Goal: Information Seeking & Learning: Learn about a topic

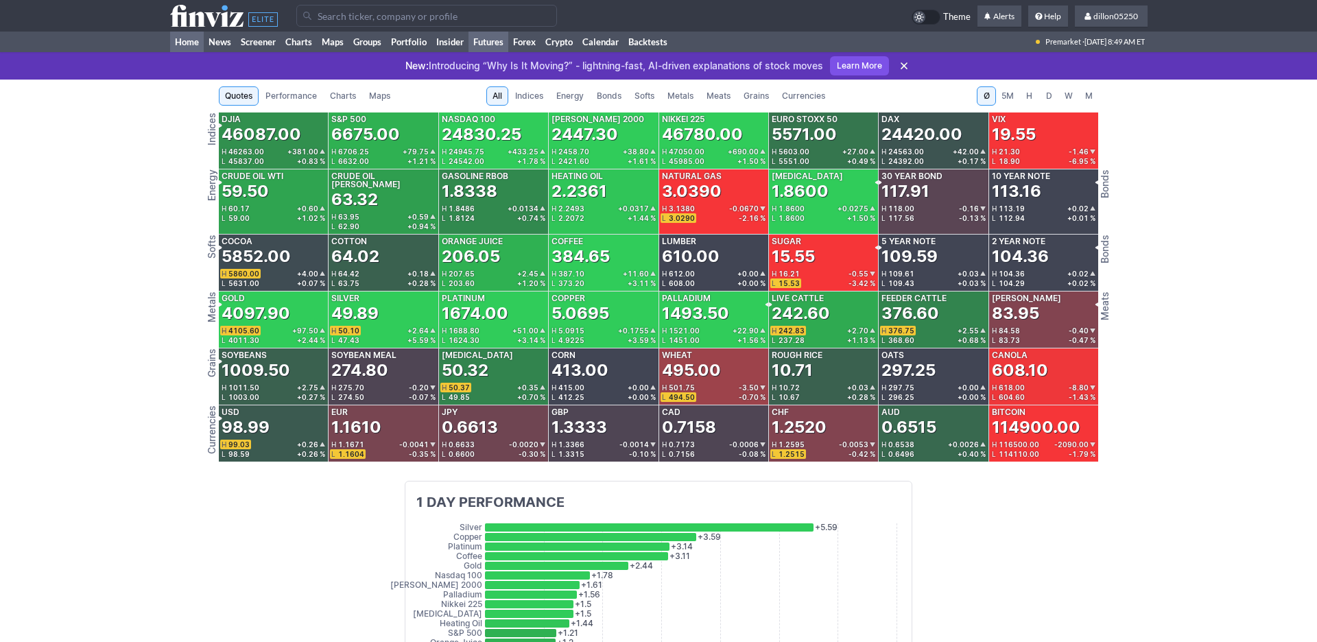
click at [179, 52] on link "Home" at bounding box center [187, 42] width 34 height 21
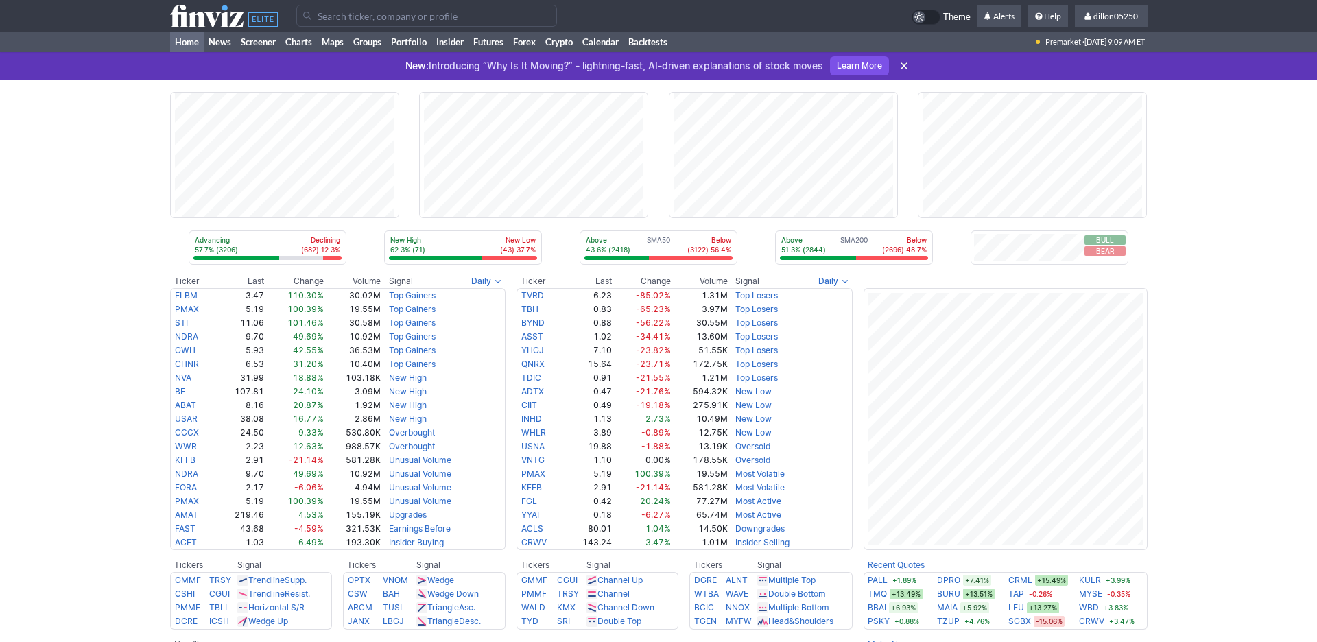
click at [346, 25] on input "Search" at bounding box center [426, 16] width 261 height 22
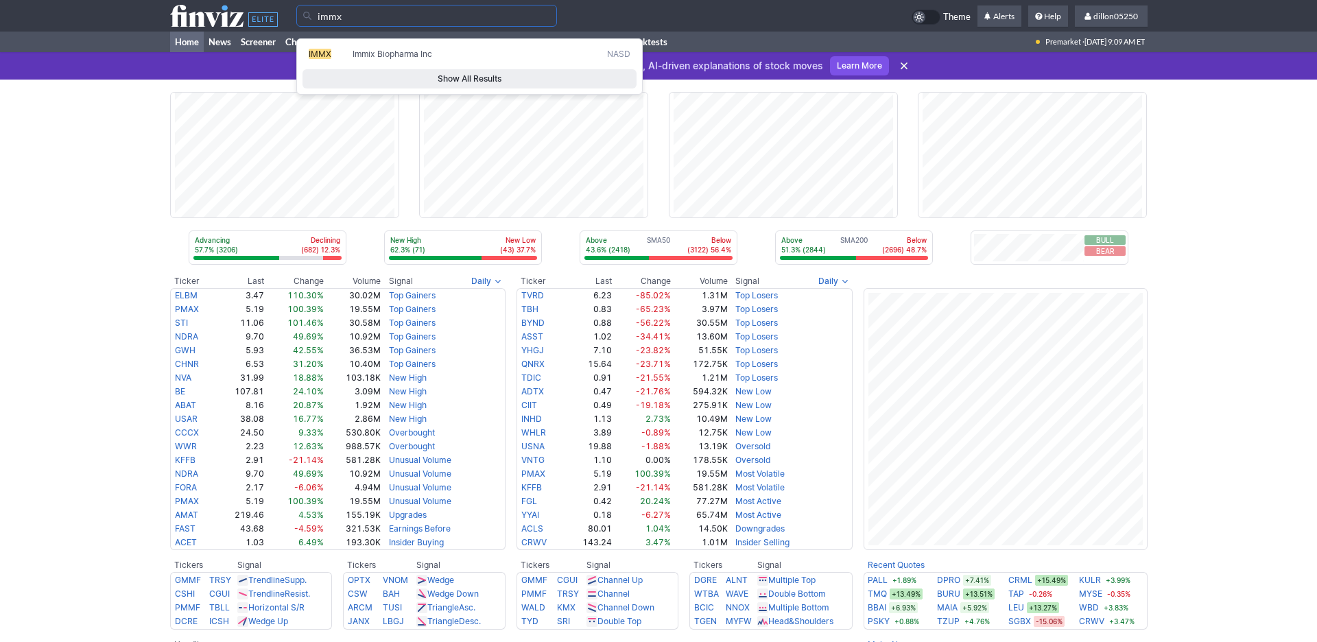
click at [331, 59] on span "IMMX" at bounding box center [320, 54] width 23 height 10
type input "IMMX"
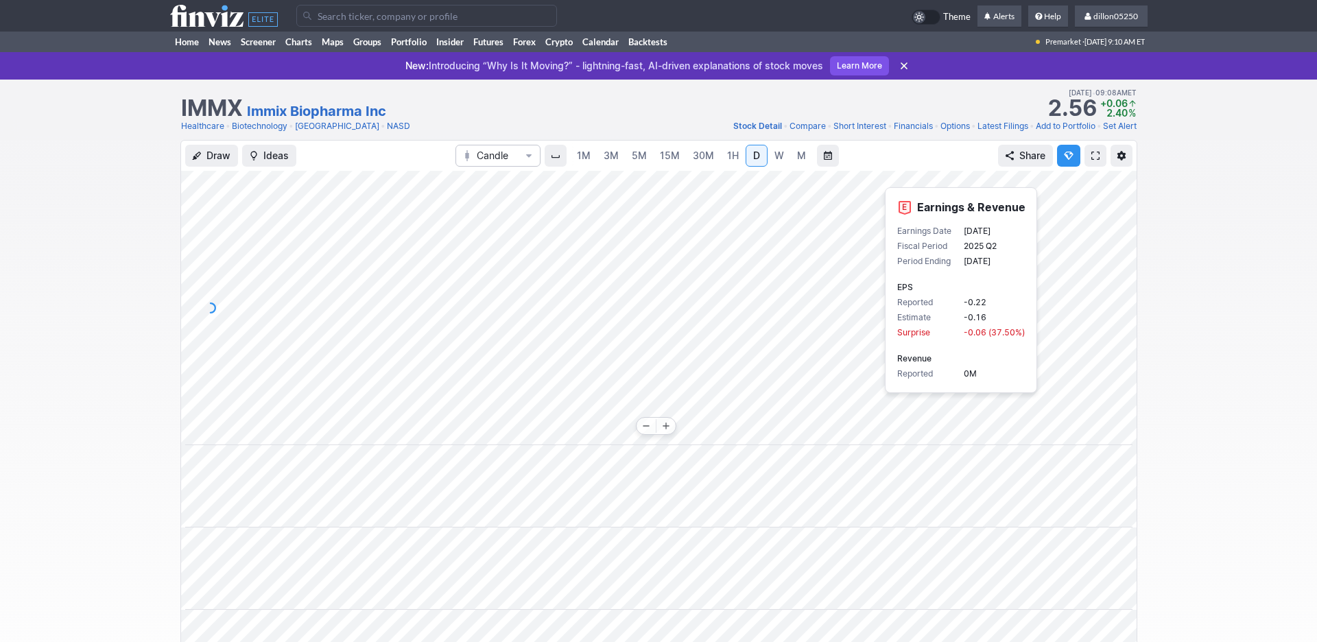
scroll to position [0, 83]
click at [1233, 335] on div "Draw Ideas Candle 1M 3M 5M 15M 30M 1H D W M Share" at bounding box center [658, 545] width 1317 height 811
click at [1091, 161] on span at bounding box center [1095, 155] width 8 height 11
click at [181, 52] on link "Home" at bounding box center [187, 42] width 34 height 21
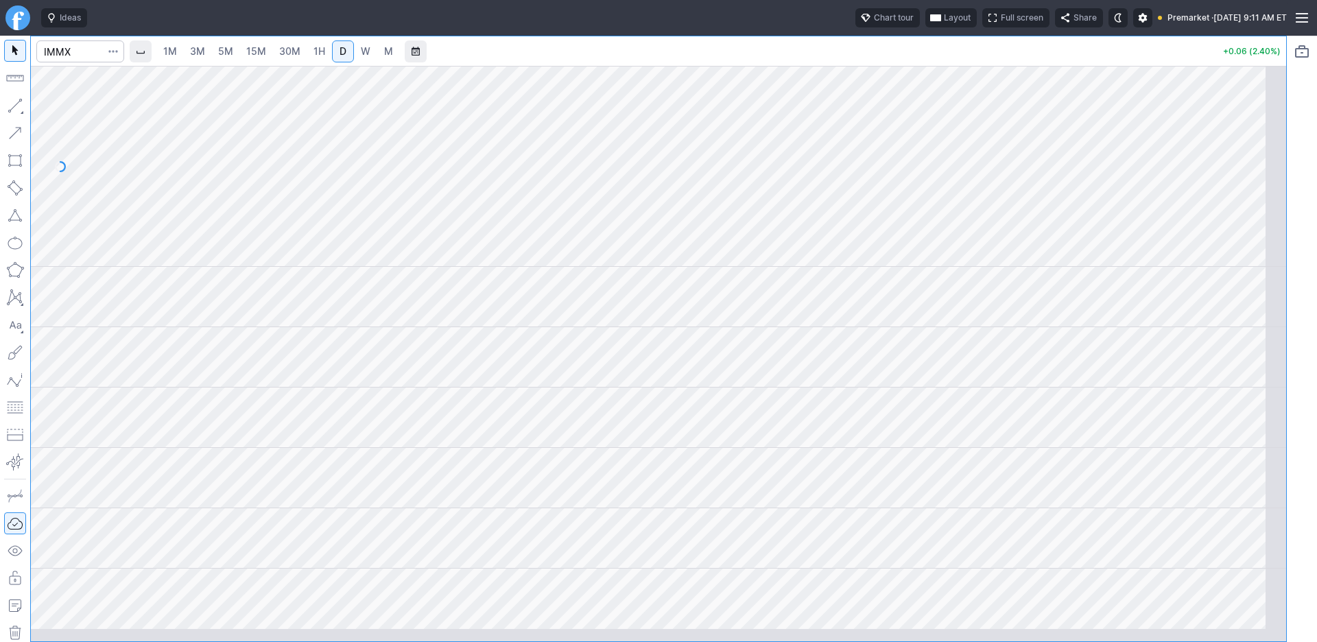
click at [944, 25] on span "Layout" at bounding box center [957, 18] width 27 height 14
click at [810, 62] on button "Layout" at bounding box center [800, 53] width 19 height 19
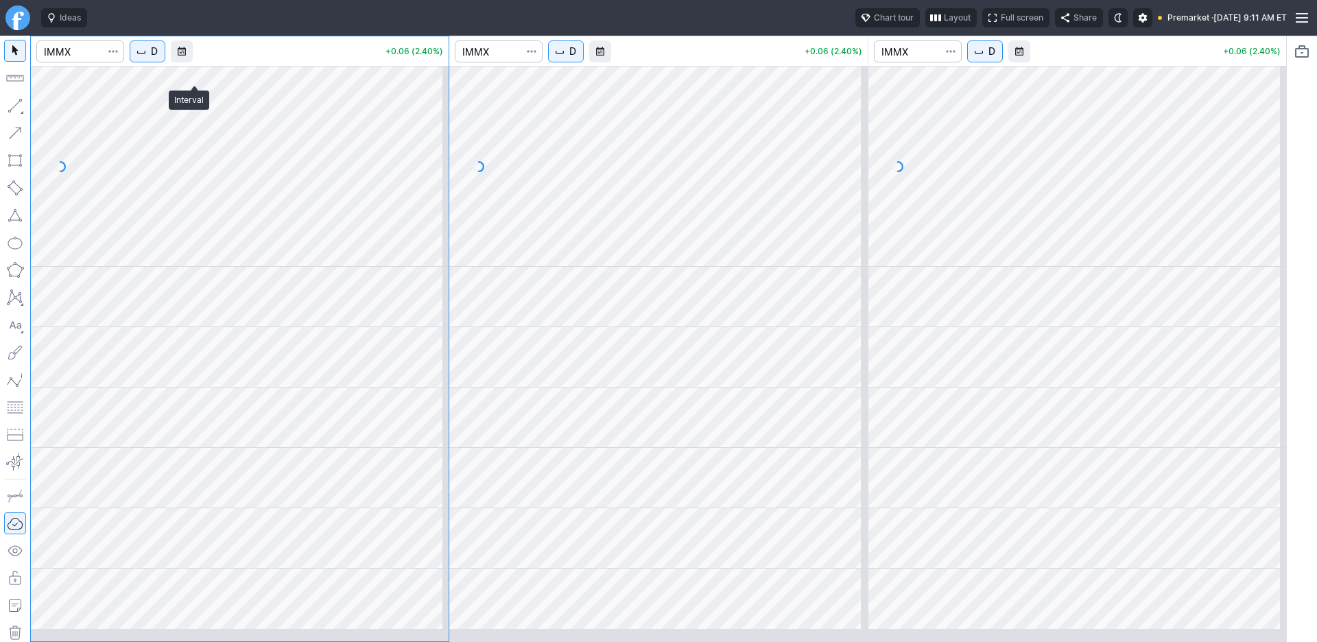
click at [158, 58] on span "D" at bounding box center [154, 52] width 7 height 14
click at [214, 106] on span "1 Minute" at bounding box center [205, 100] width 44 height 14
click at [576, 58] on span "D" at bounding box center [572, 52] width 7 height 14
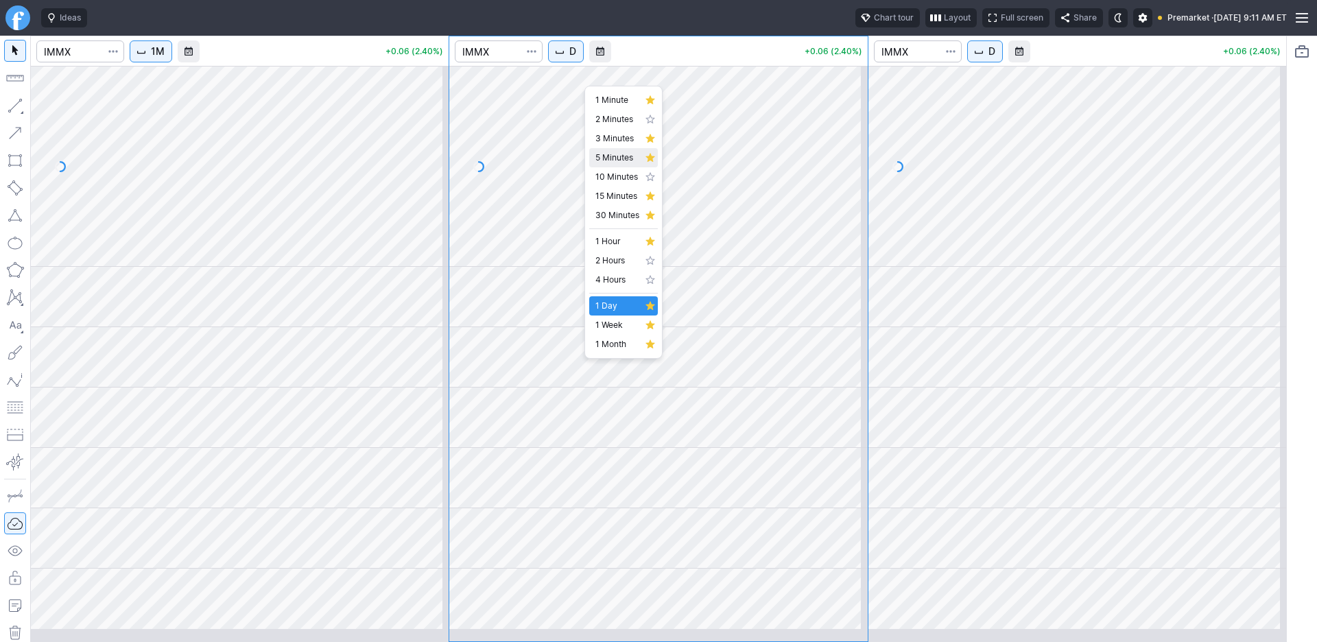
click at [621, 165] on span "5 Minutes" at bounding box center [617, 158] width 44 height 14
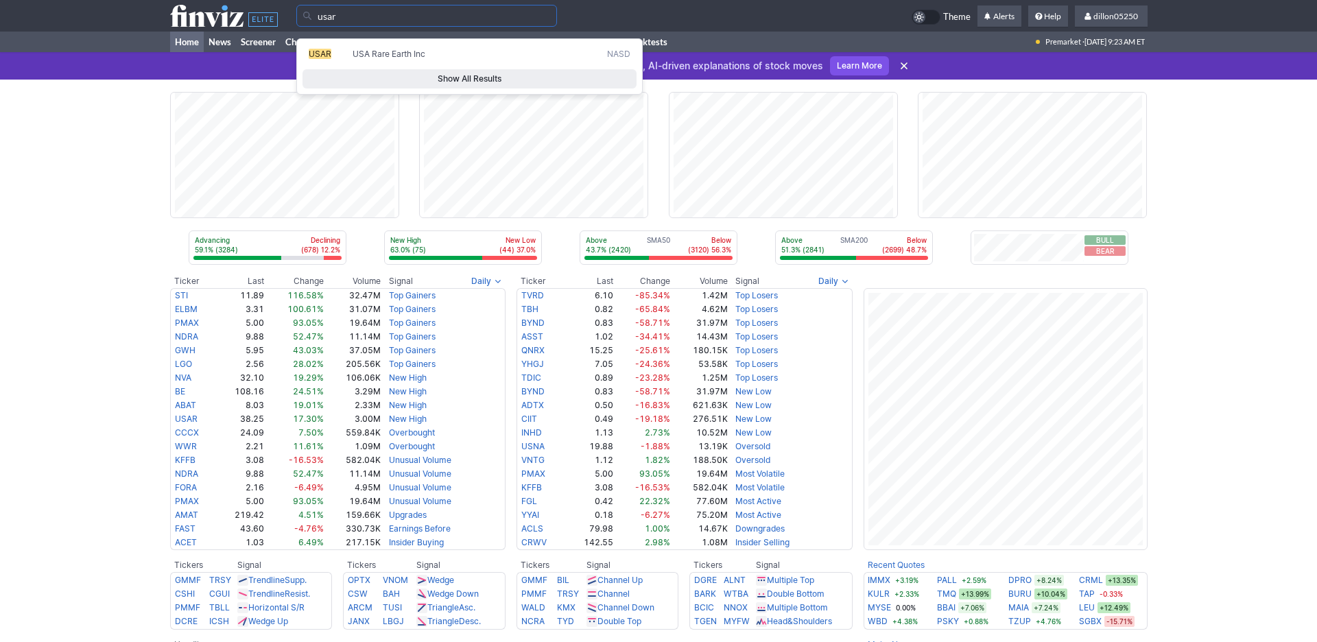
click at [322, 59] on span "USAR" at bounding box center [320, 54] width 23 height 10
type input "USAR"
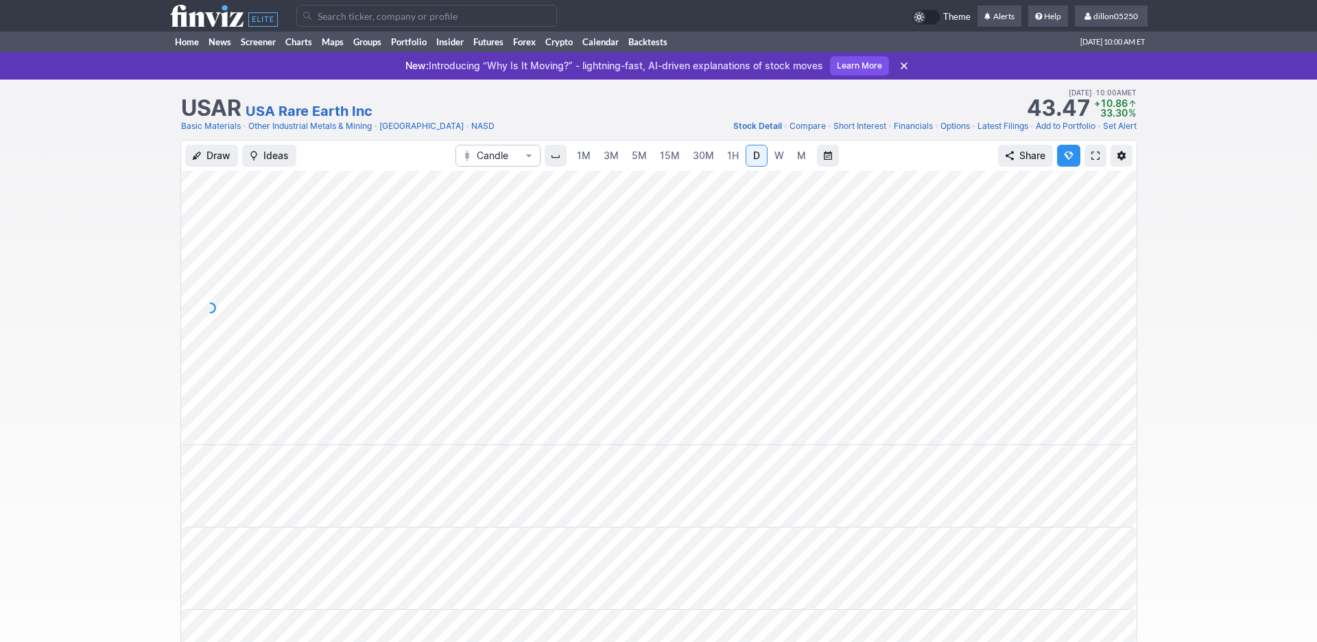
click at [1091, 161] on span at bounding box center [1095, 155] width 8 height 11
click at [355, 27] on input "Search" at bounding box center [426, 16] width 261 height 22
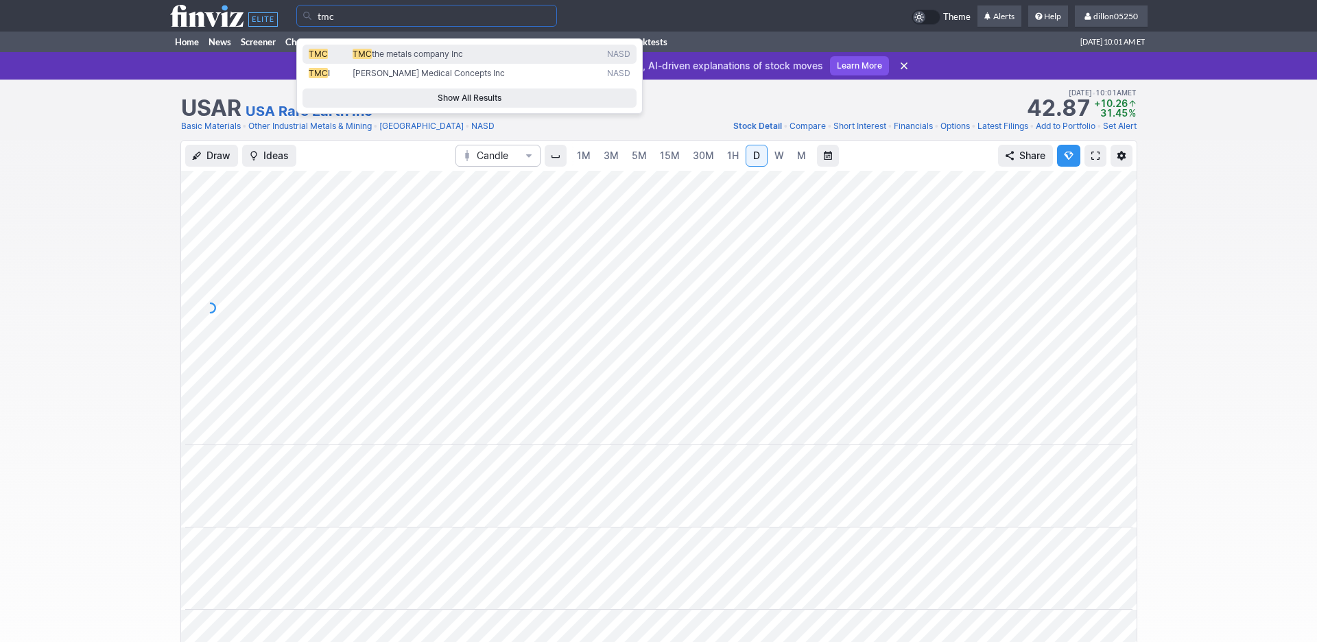
click at [327, 59] on span "TMC" at bounding box center [318, 54] width 19 height 10
type input "TMC"
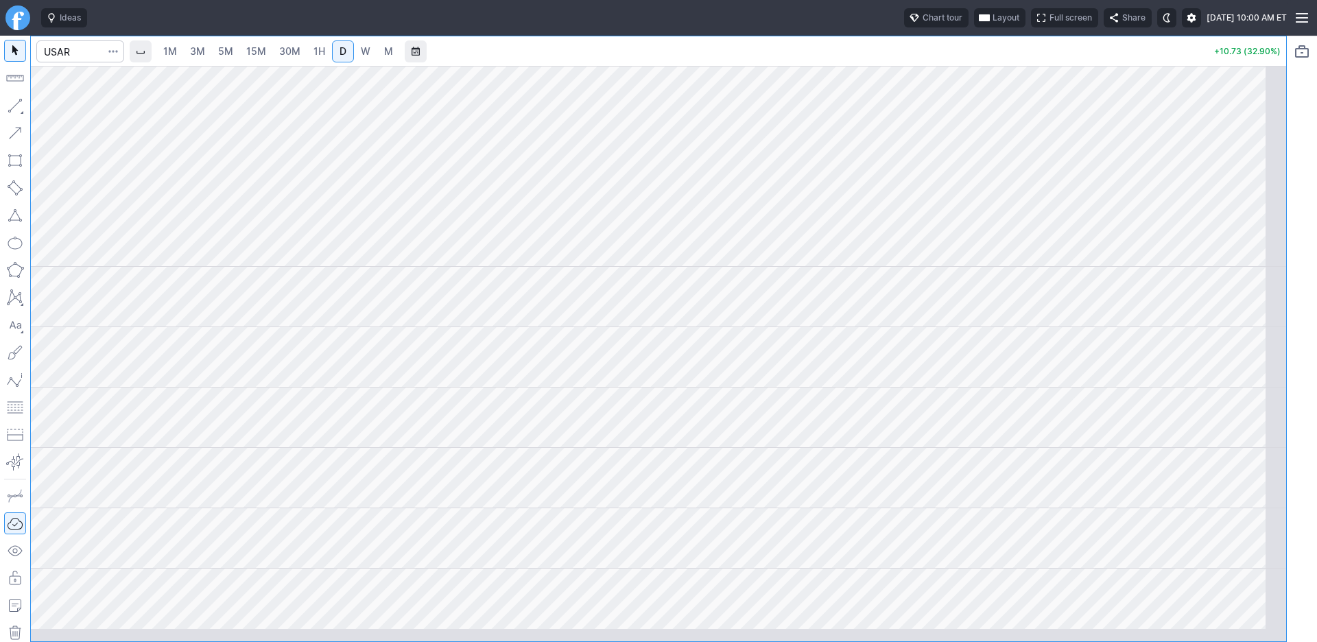
click at [980, 23] on span "button" at bounding box center [984, 17] width 8 height 11
click at [877, 56] on button "Layout" at bounding box center [867, 53] width 19 height 19
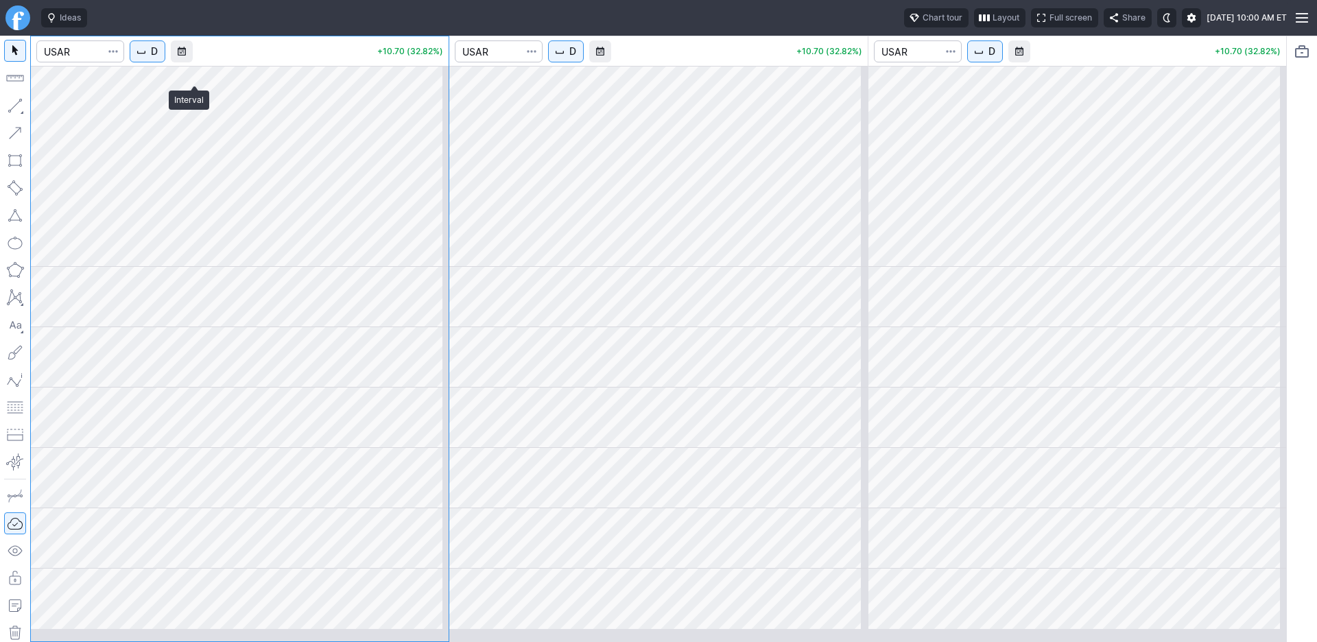
click at [165, 62] on button "D" at bounding box center [148, 51] width 36 height 22
click at [204, 107] on span "1 Minute" at bounding box center [205, 100] width 44 height 14
click at [584, 62] on button "D" at bounding box center [566, 51] width 36 height 22
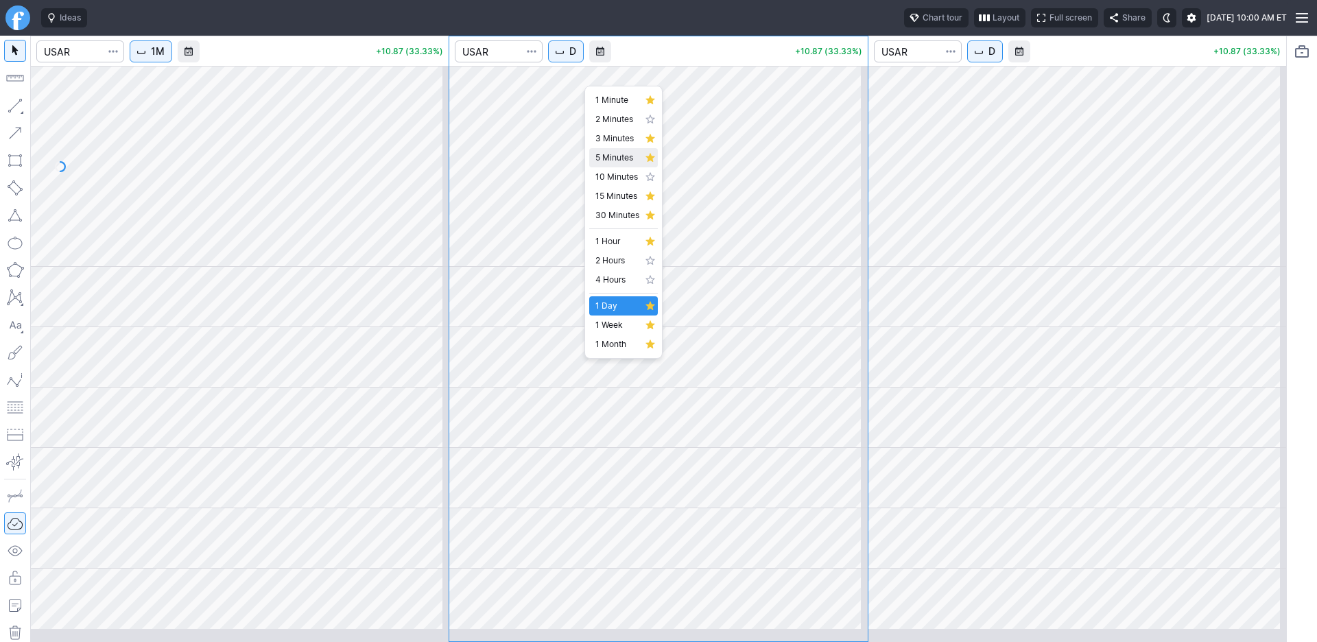
click at [617, 165] on span "5 Minutes" at bounding box center [617, 158] width 44 height 14
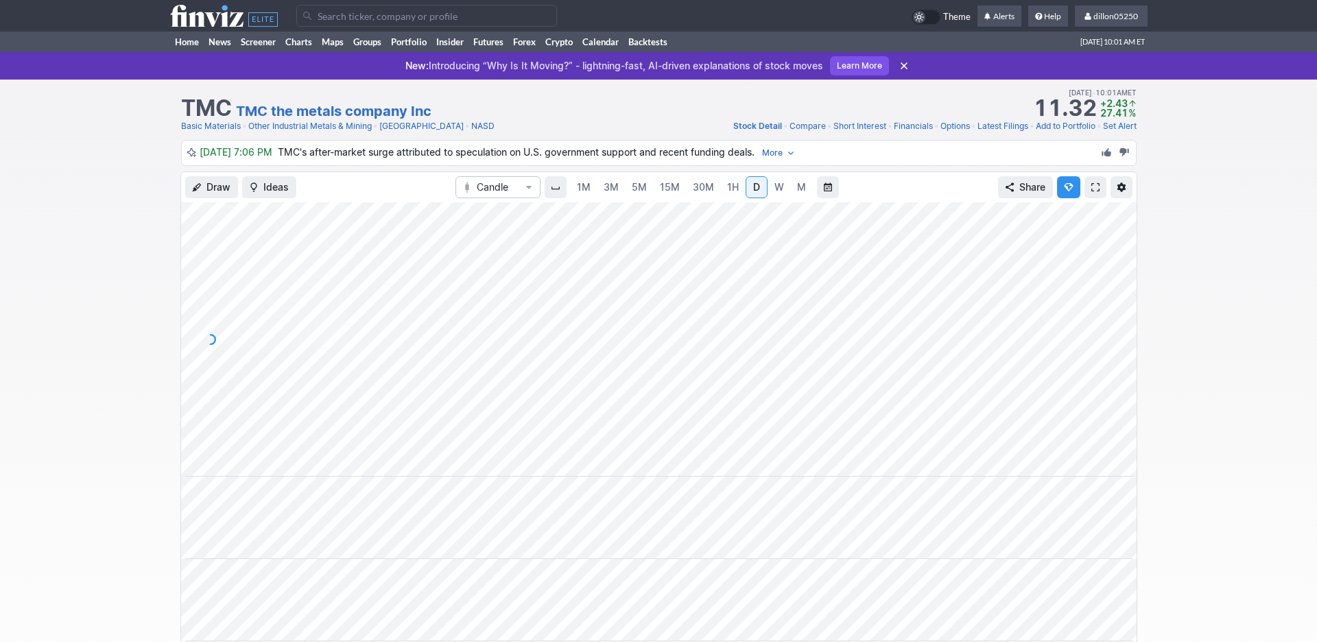
scroll to position [0, 83]
click at [1085, 198] on link at bounding box center [1096, 187] width 22 height 22
click at [184, 52] on link "Home" at bounding box center [187, 42] width 34 height 21
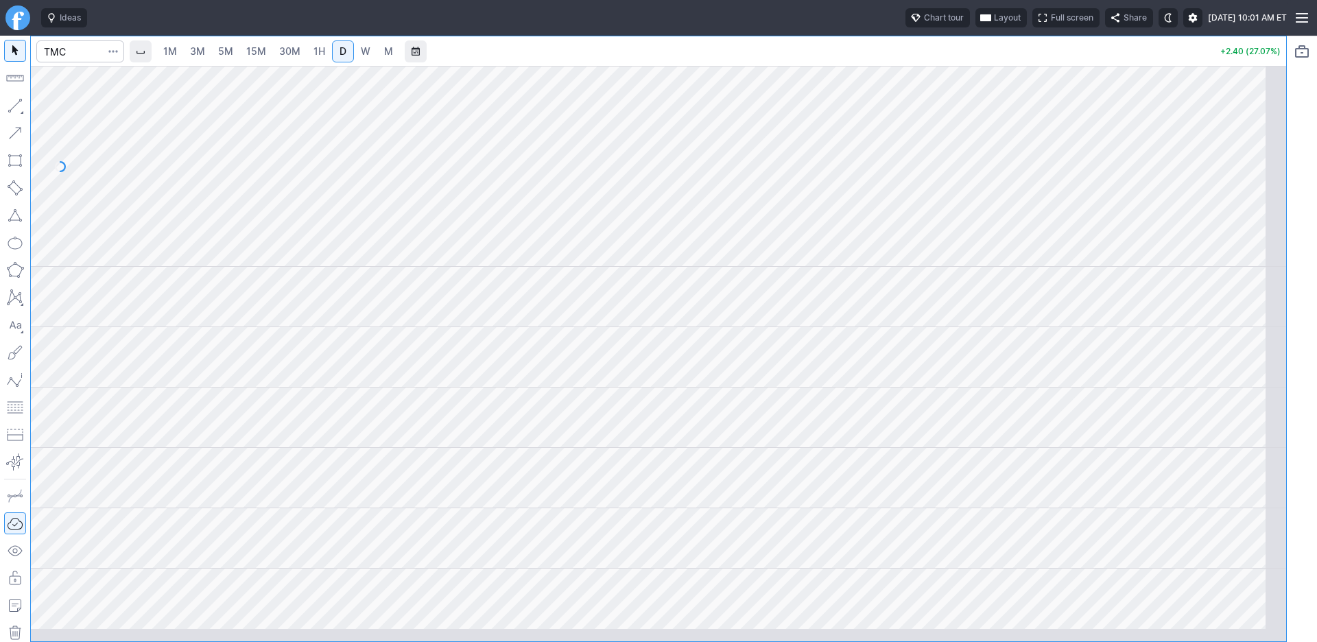
click at [976, 25] on button "Layout" at bounding box center [1001, 17] width 51 height 19
click at [879, 58] on button "Layout" at bounding box center [869, 53] width 19 height 19
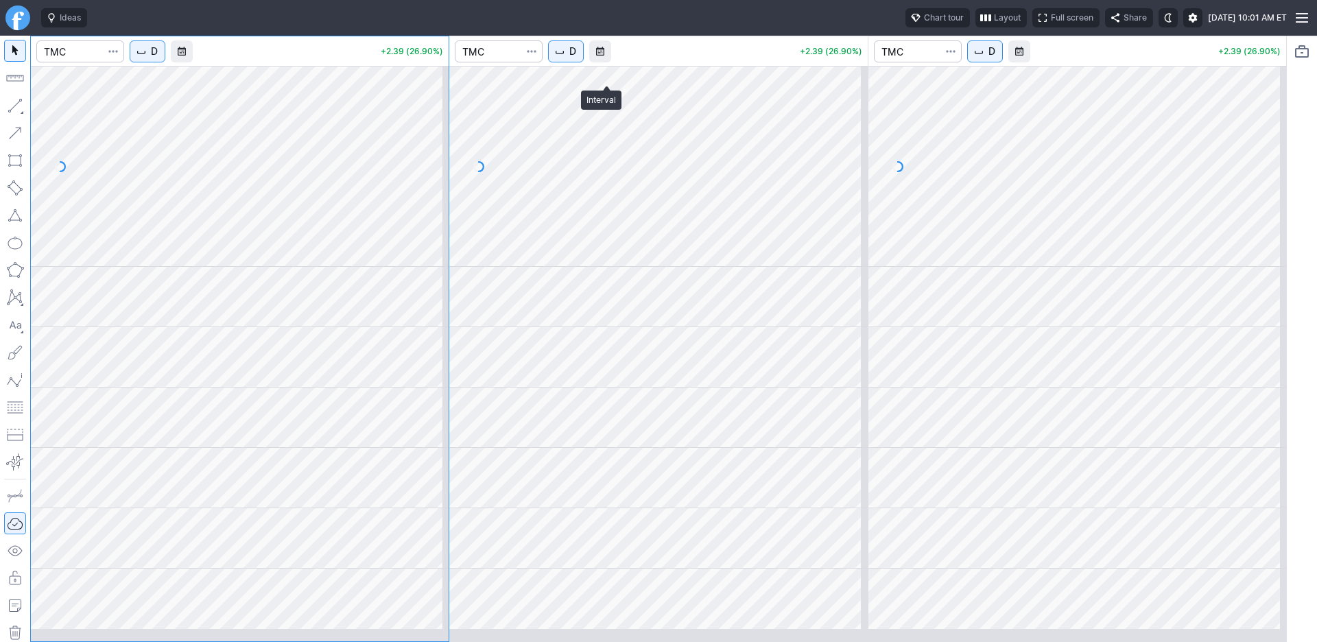
click at [576, 58] on span "D" at bounding box center [572, 52] width 7 height 14
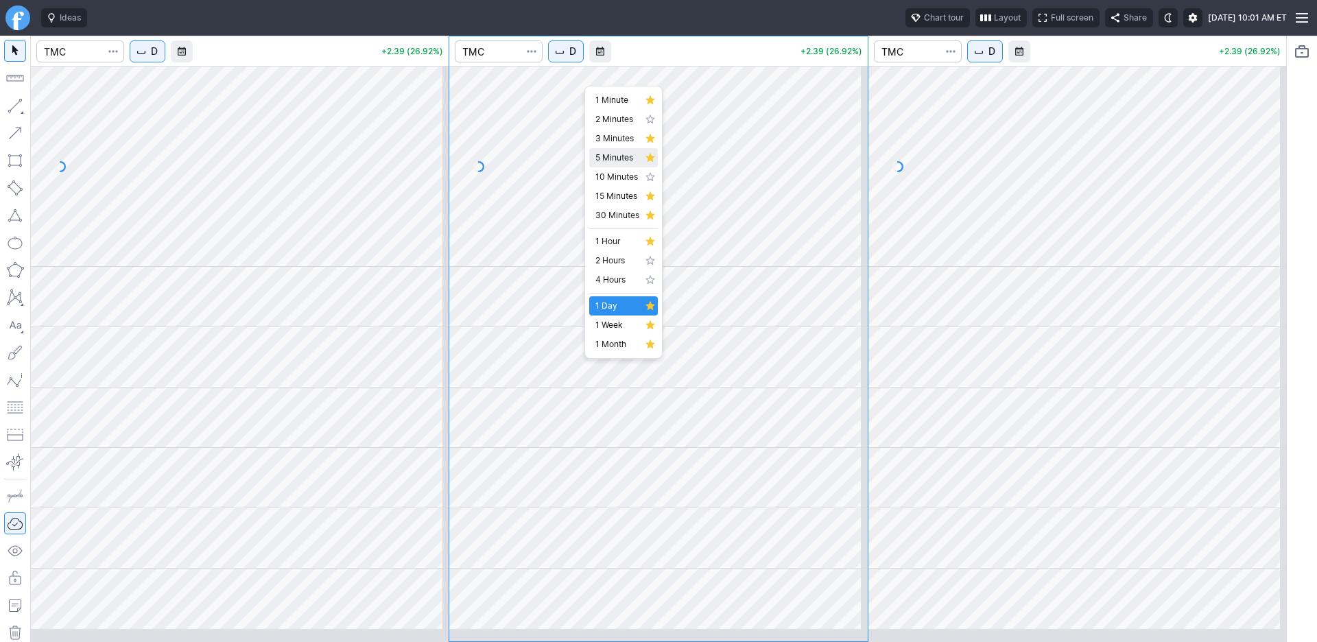
click at [602, 165] on span "5 Minutes" at bounding box center [617, 158] width 44 height 14
click at [165, 62] on button "D" at bounding box center [148, 51] width 36 height 22
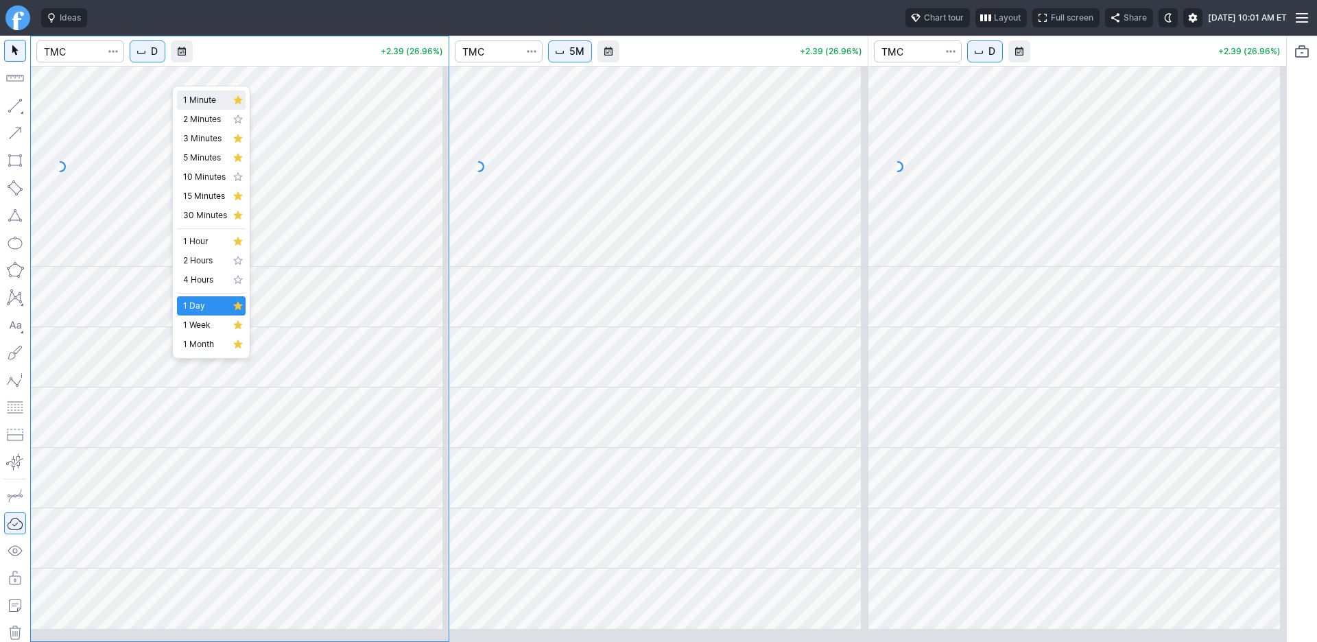
click at [200, 103] on span "1 Minute" at bounding box center [205, 100] width 44 height 14
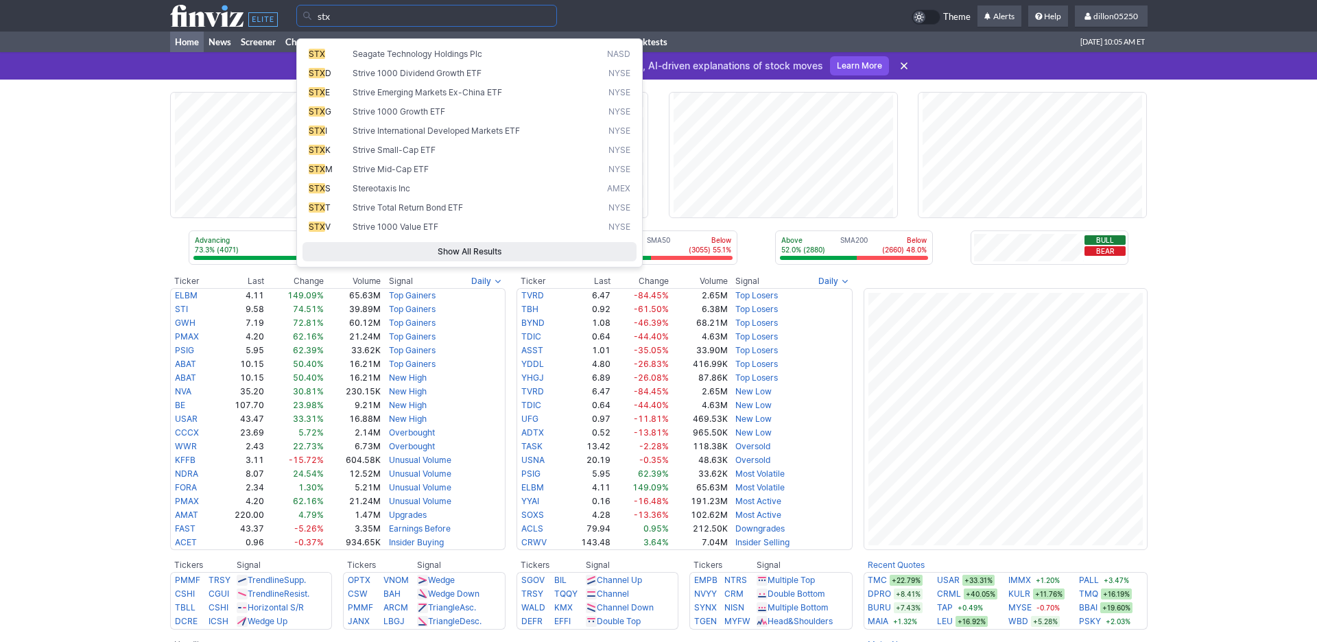
click at [324, 59] on span "STX" at bounding box center [317, 54] width 16 height 10
type input "STX"
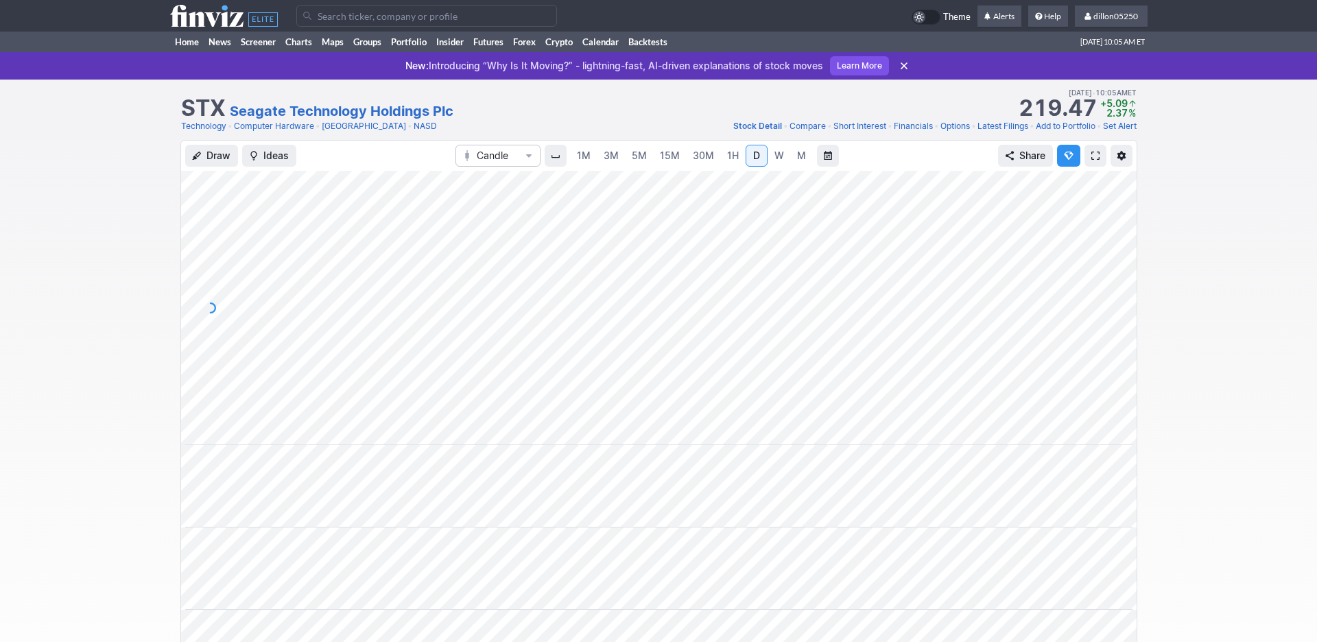
click at [1091, 161] on span at bounding box center [1095, 155] width 8 height 11
click at [185, 52] on link "Home" at bounding box center [187, 42] width 34 height 21
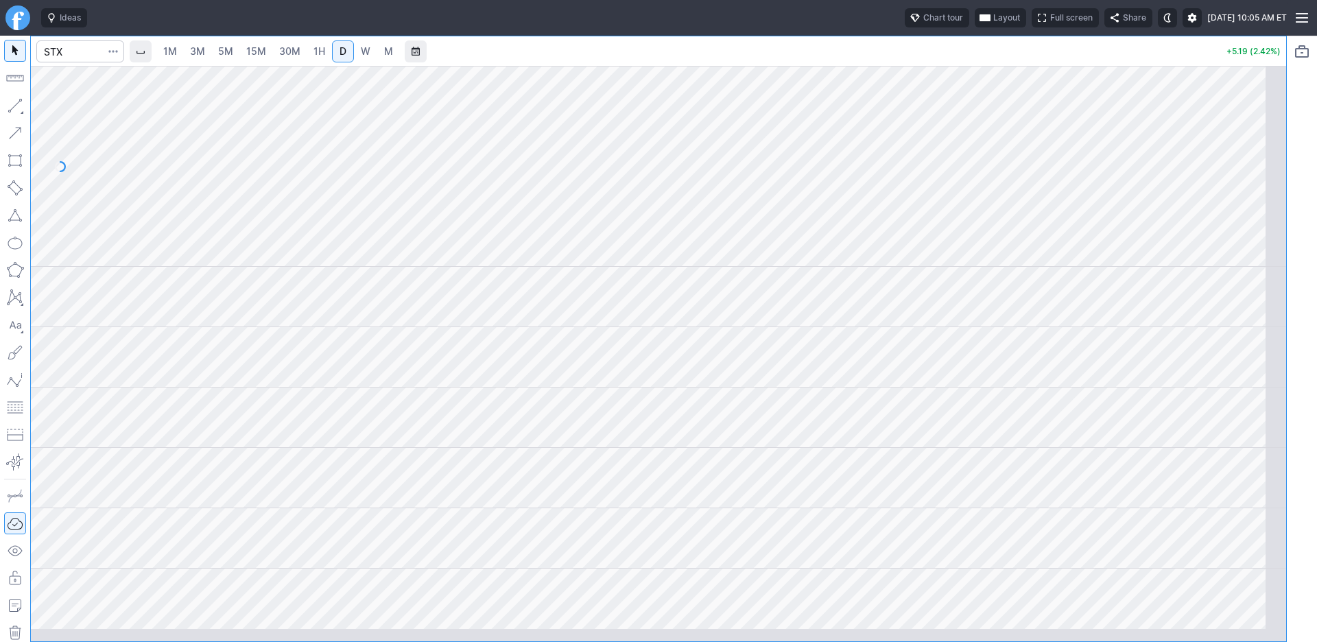
click at [981, 23] on span "button" at bounding box center [985, 17] width 8 height 11
click at [877, 63] on button "Layout" at bounding box center [867, 53] width 19 height 19
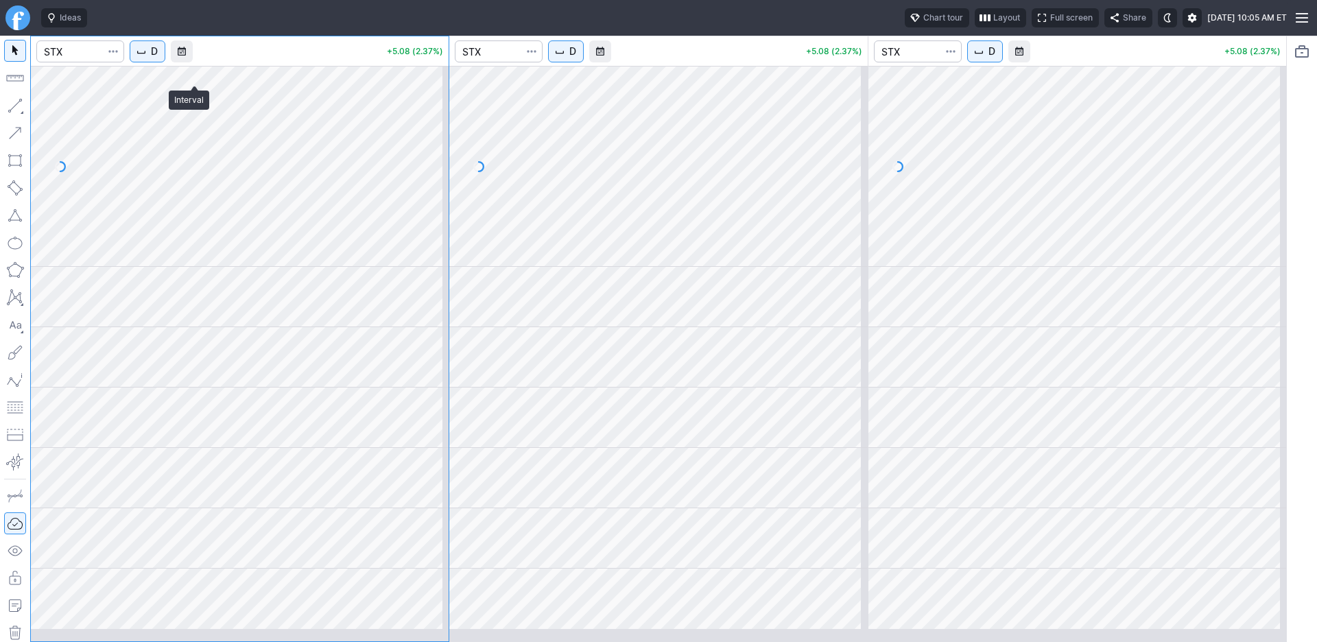
click at [158, 58] on span "D" at bounding box center [154, 52] width 7 height 14
click at [204, 106] on span "1 Minute" at bounding box center [205, 100] width 44 height 14
click at [576, 58] on span "D" at bounding box center [572, 52] width 7 height 14
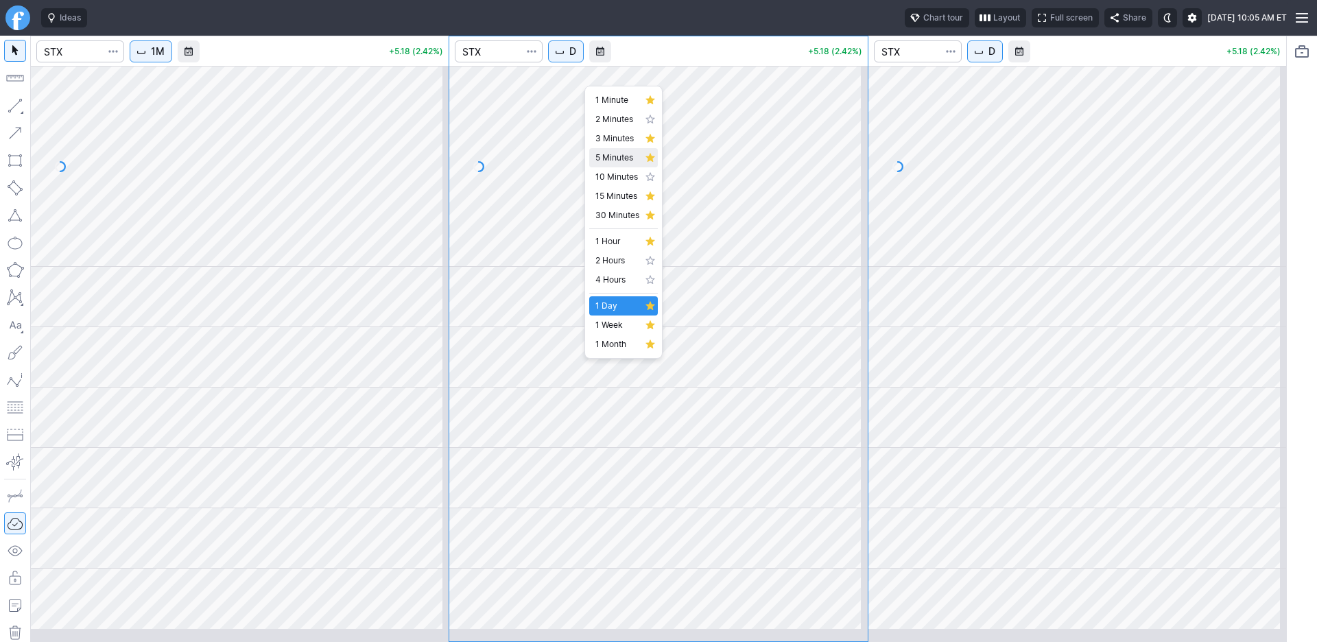
click at [619, 165] on span "5 Minutes" at bounding box center [617, 158] width 44 height 14
